Goal: Obtain resource: Download file/media

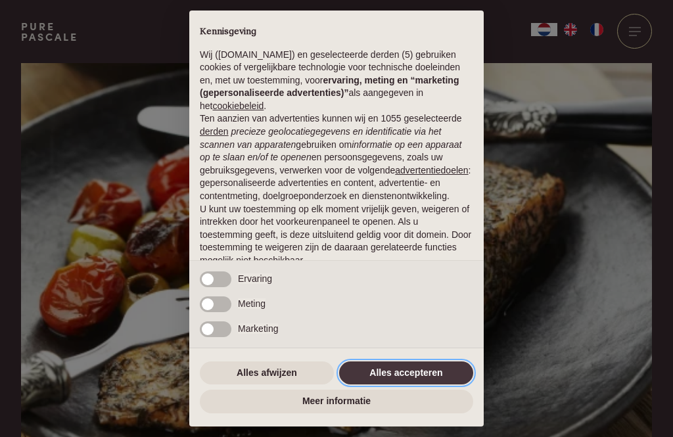
click at [415, 375] on button "Alles accepteren" at bounding box center [406, 373] width 134 height 24
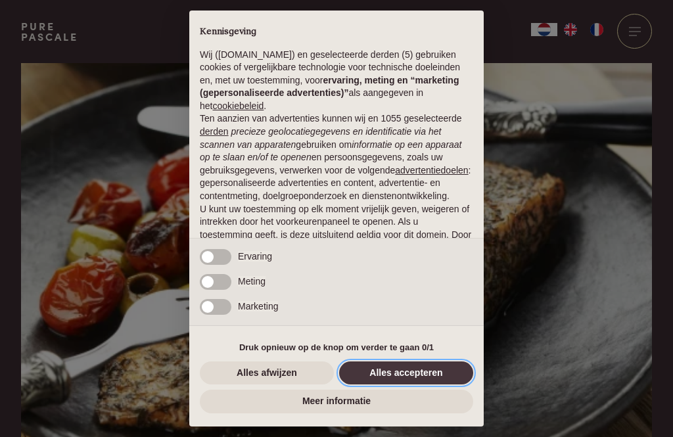
scroll to position [82, 0]
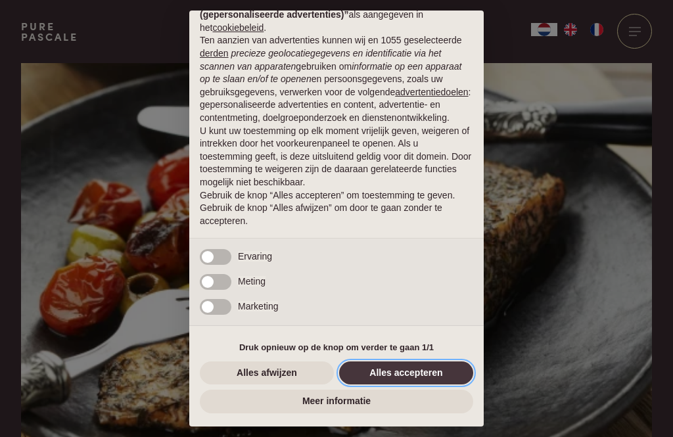
click at [410, 378] on button "Alles accepteren" at bounding box center [406, 373] width 134 height 24
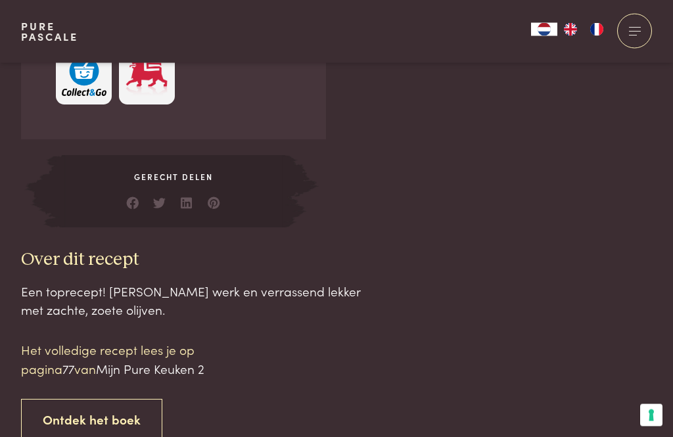
scroll to position [1083, 0]
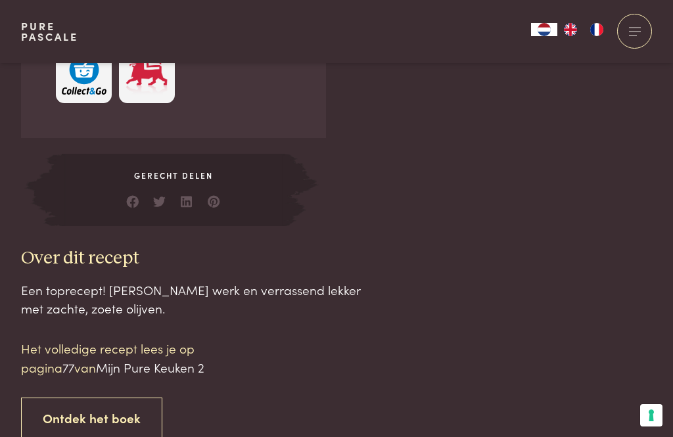
click at [97, 402] on link "Ontdek het boek" at bounding box center [91, 418] width 141 height 41
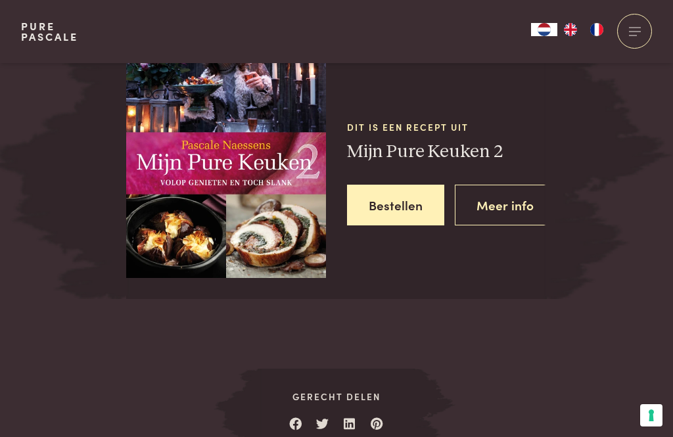
scroll to position [1651, 0]
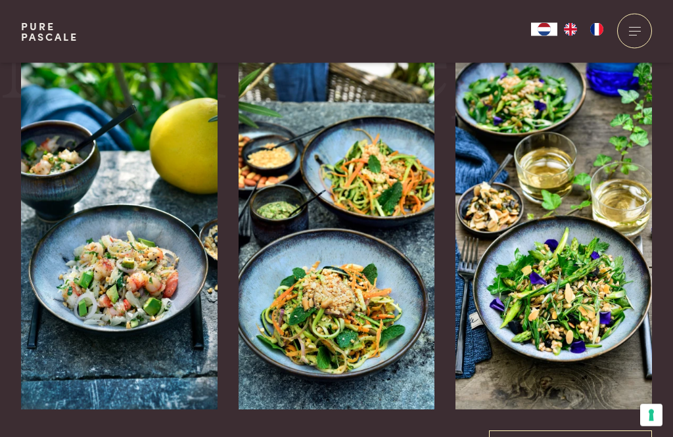
scroll to position [2131, 0]
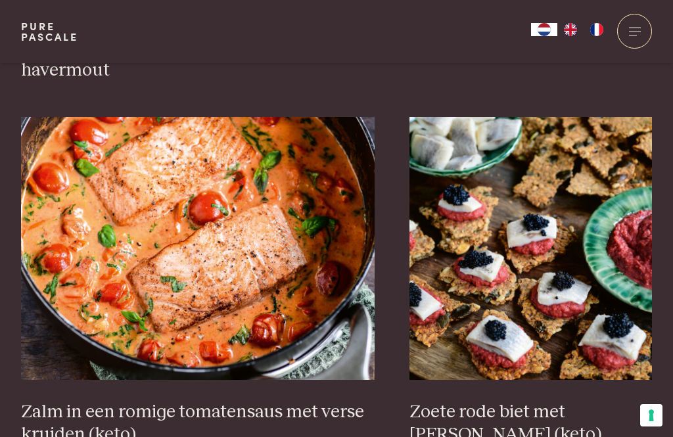
scroll to position [2284, 0]
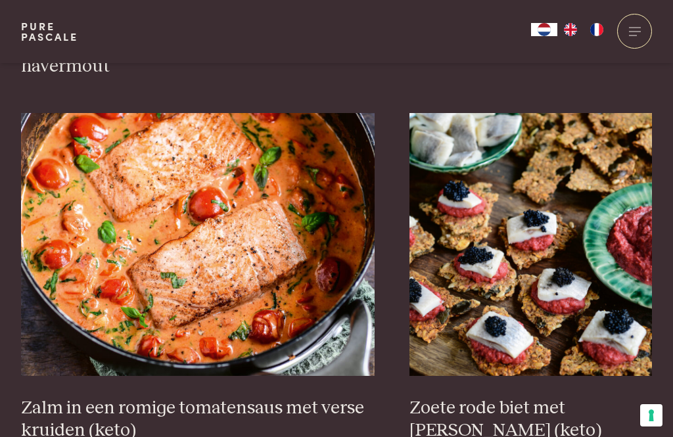
click at [198, 244] on img at bounding box center [198, 244] width 354 height 263
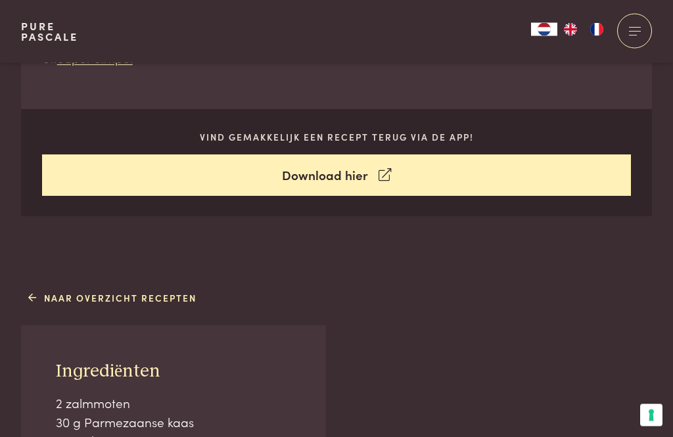
scroll to position [572, 0]
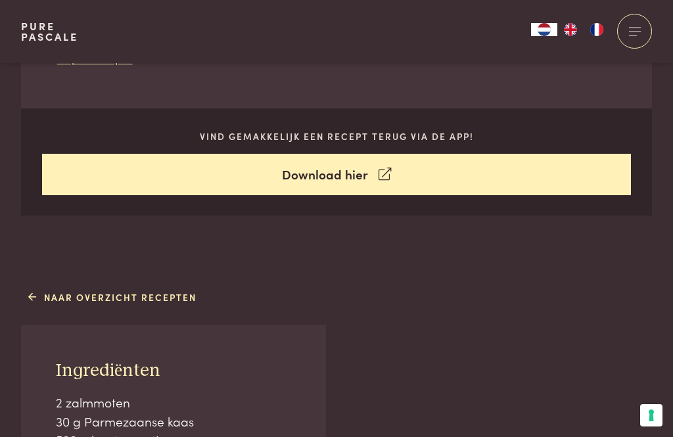
click at [331, 171] on link "Download hier" at bounding box center [336, 174] width 589 height 41
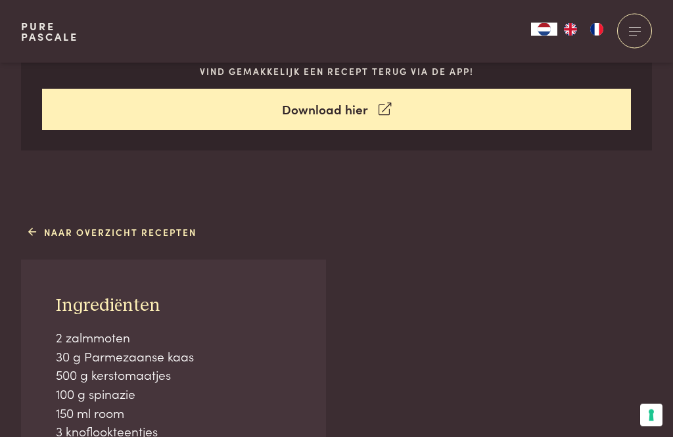
scroll to position [649, 0]
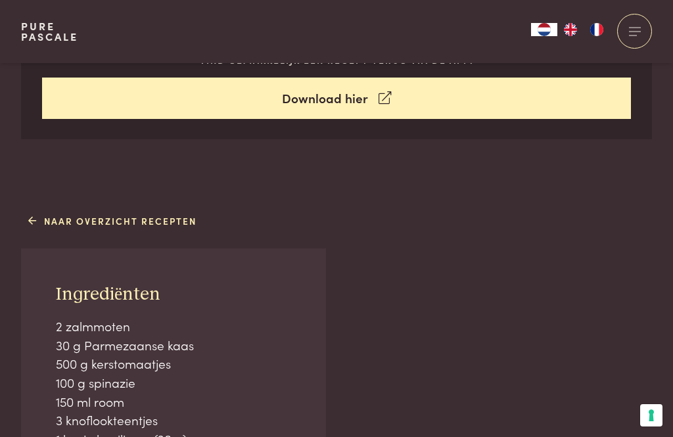
click at [37, 214] on link "Naar overzicht recepten" at bounding box center [112, 221] width 169 height 14
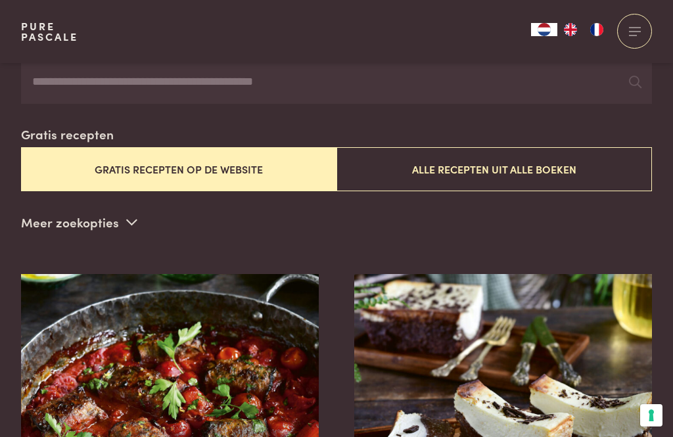
scroll to position [298, 0]
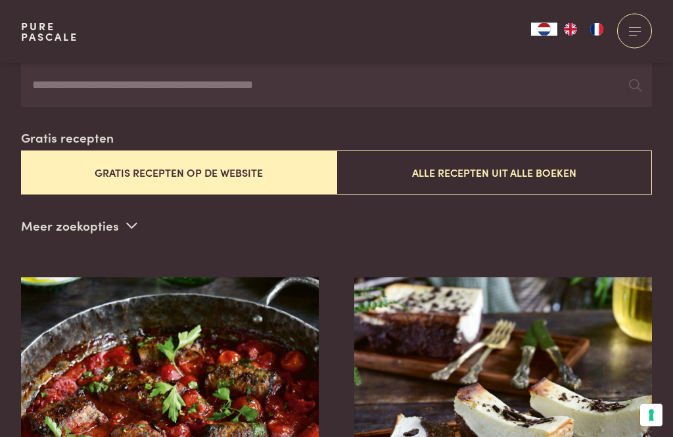
click at [213, 164] on button "Gratis recepten op de website" at bounding box center [178, 173] width 315 height 44
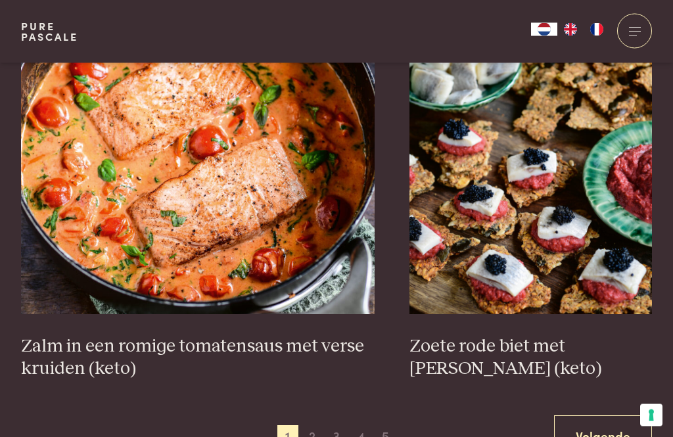
scroll to position [2345, 0]
click at [242, 196] on img at bounding box center [198, 182] width 354 height 263
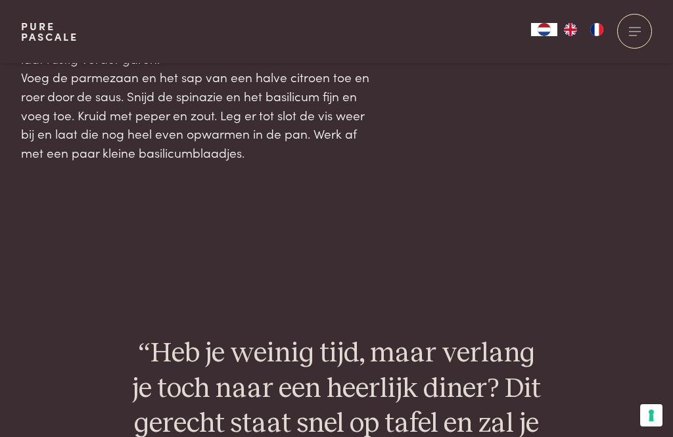
scroll to position [1602, 0]
